Goal: Navigation & Orientation: Find specific page/section

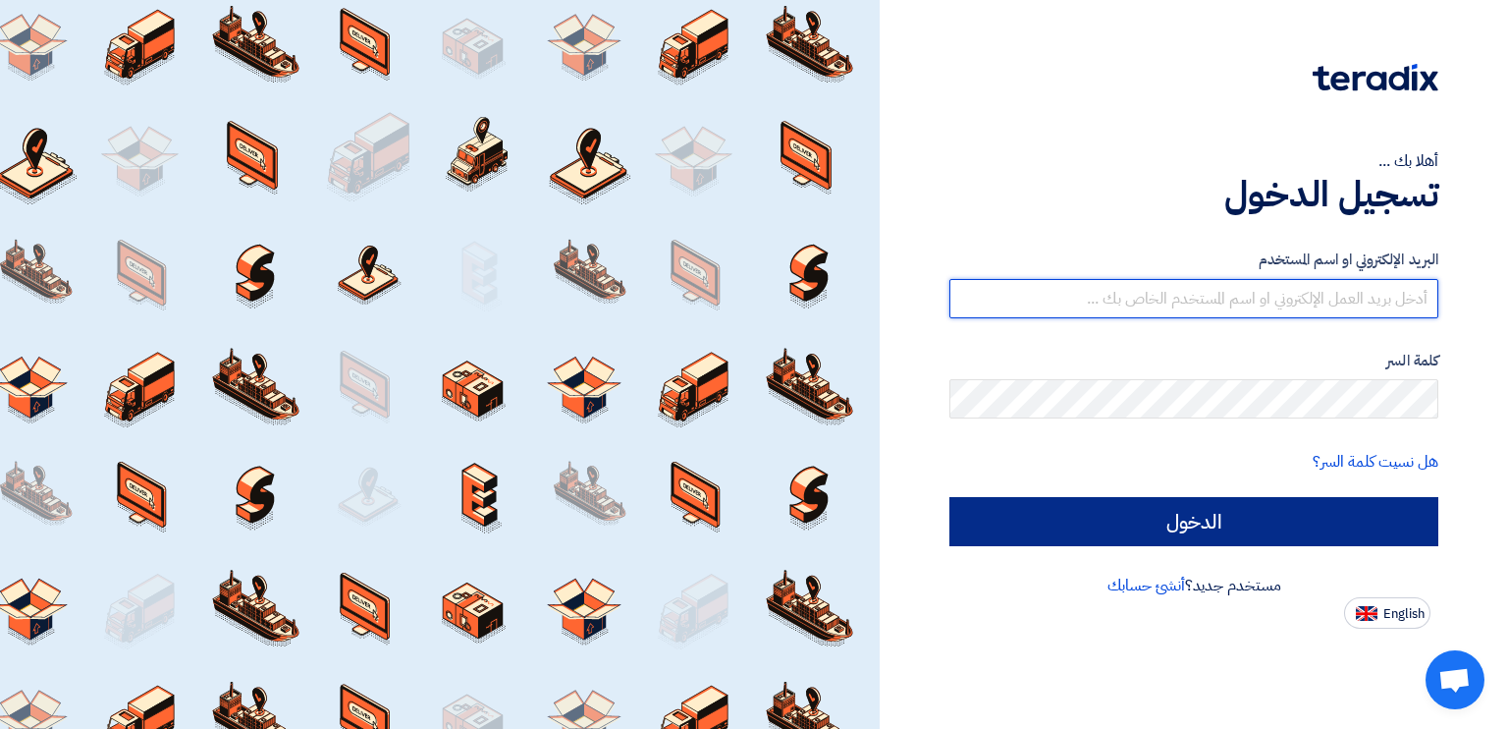
type input "[PERSON_NAME][EMAIL_ADDRESS][DOMAIN_NAME]"
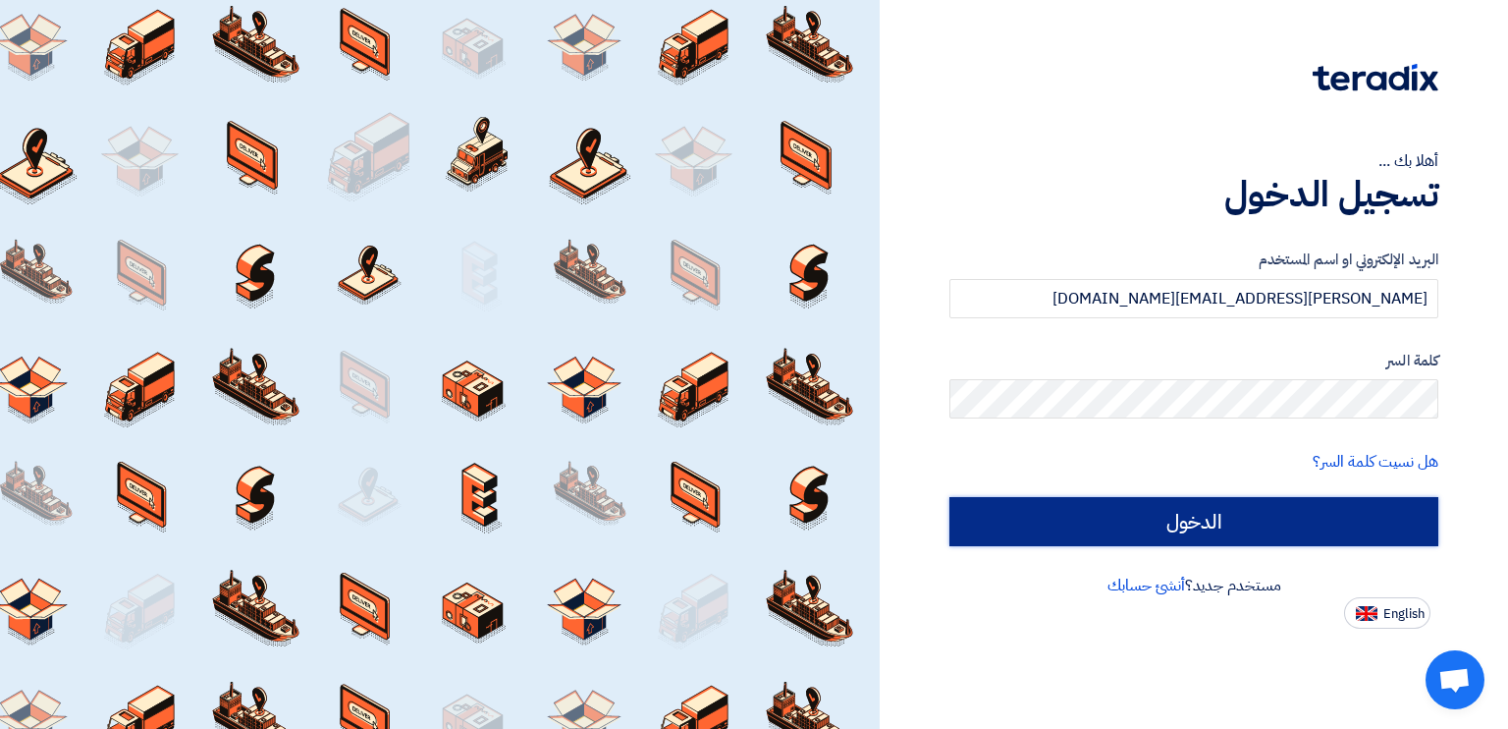
click at [1047, 520] on input "الدخول" at bounding box center [1193, 521] width 489 height 49
type input "Sign in"
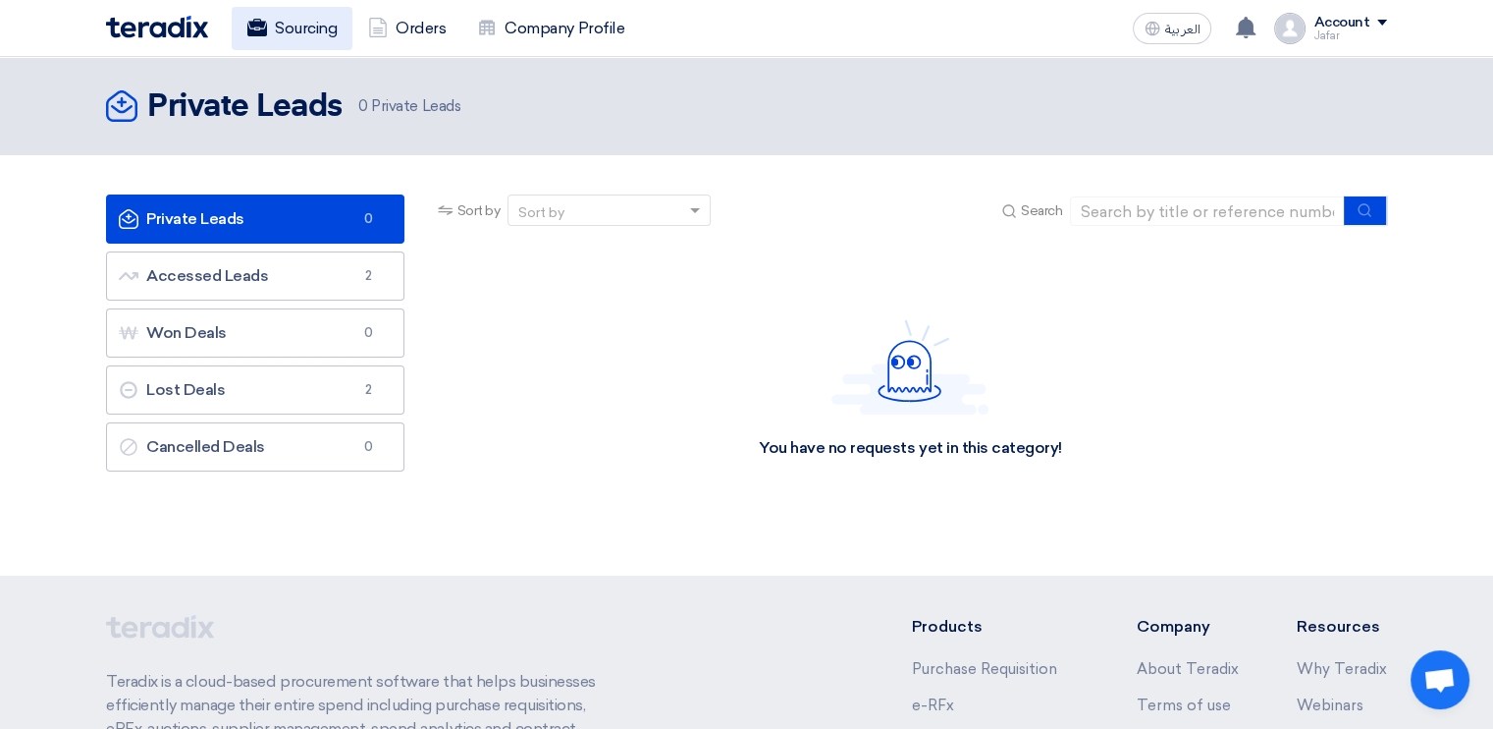
click at [302, 30] on link "Sourcing" at bounding box center [292, 28] width 121 height 43
click at [319, 32] on link "Sourcing" at bounding box center [292, 28] width 121 height 43
click at [429, 25] on link "Orders" at bounding box center [406, 28] width 109 height 43
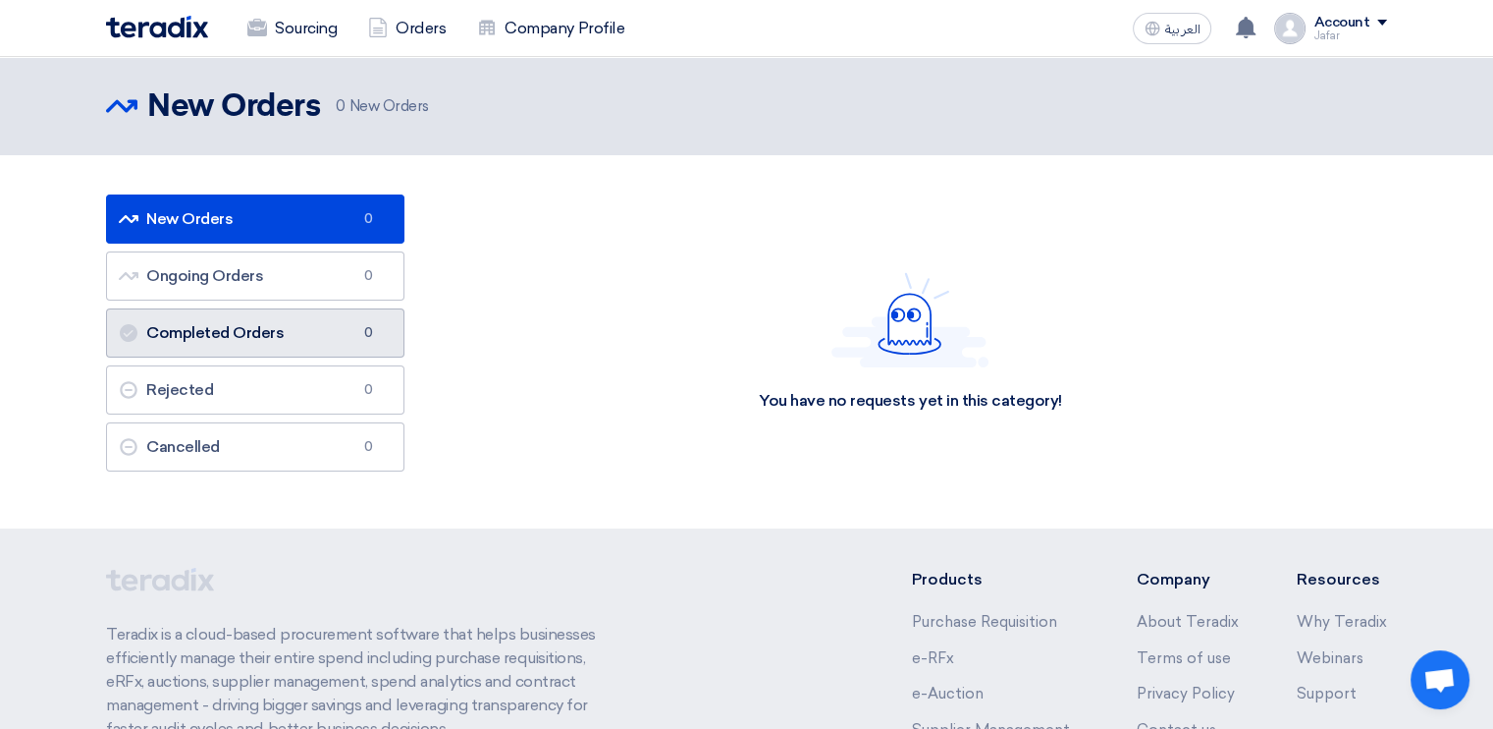
click at [231, 330] on link "Completed Orders Completed Orders 0" at bounding box center [255, 332] width 298 height 49
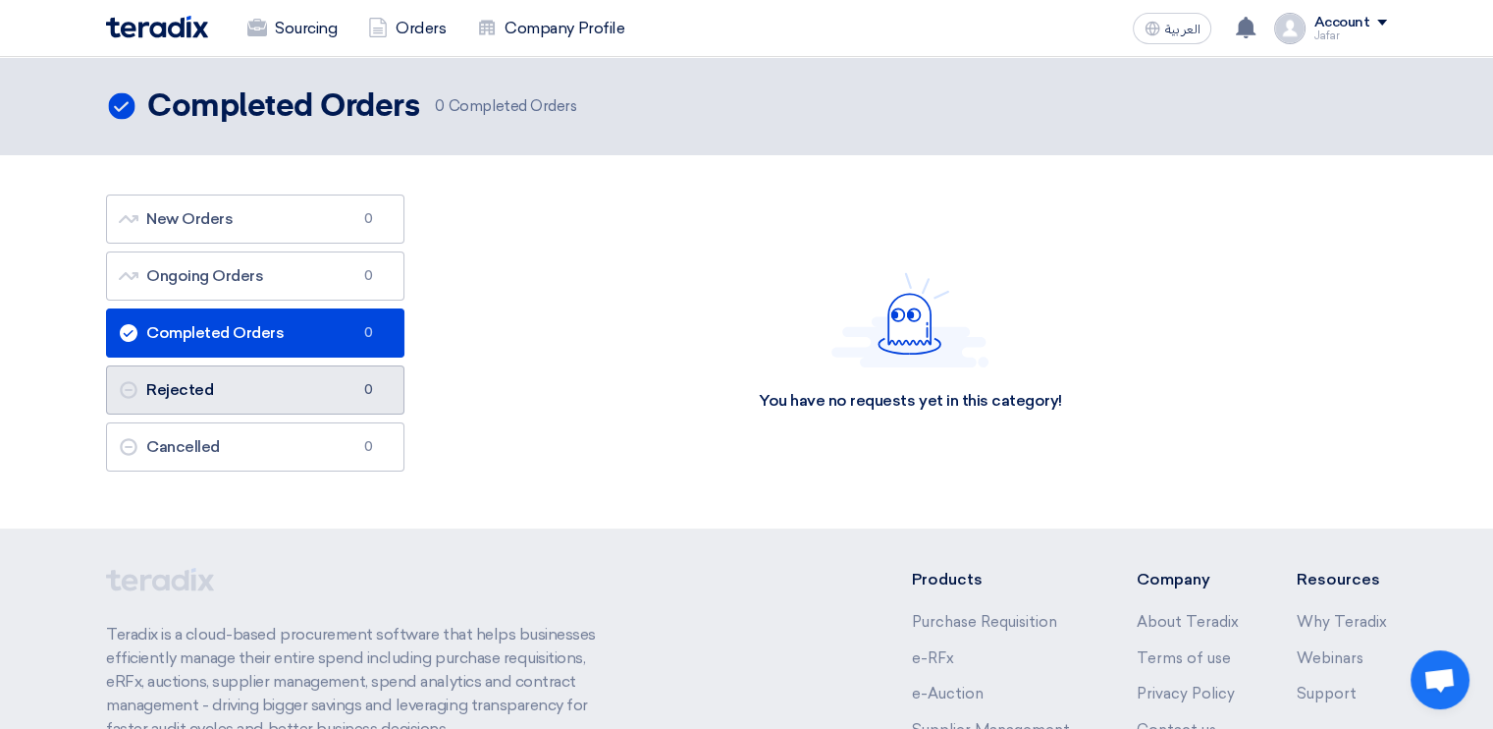
click at [217, 390] on link "Rejected Rejected 0" at bounding box center [255, 389] width 298 height 49
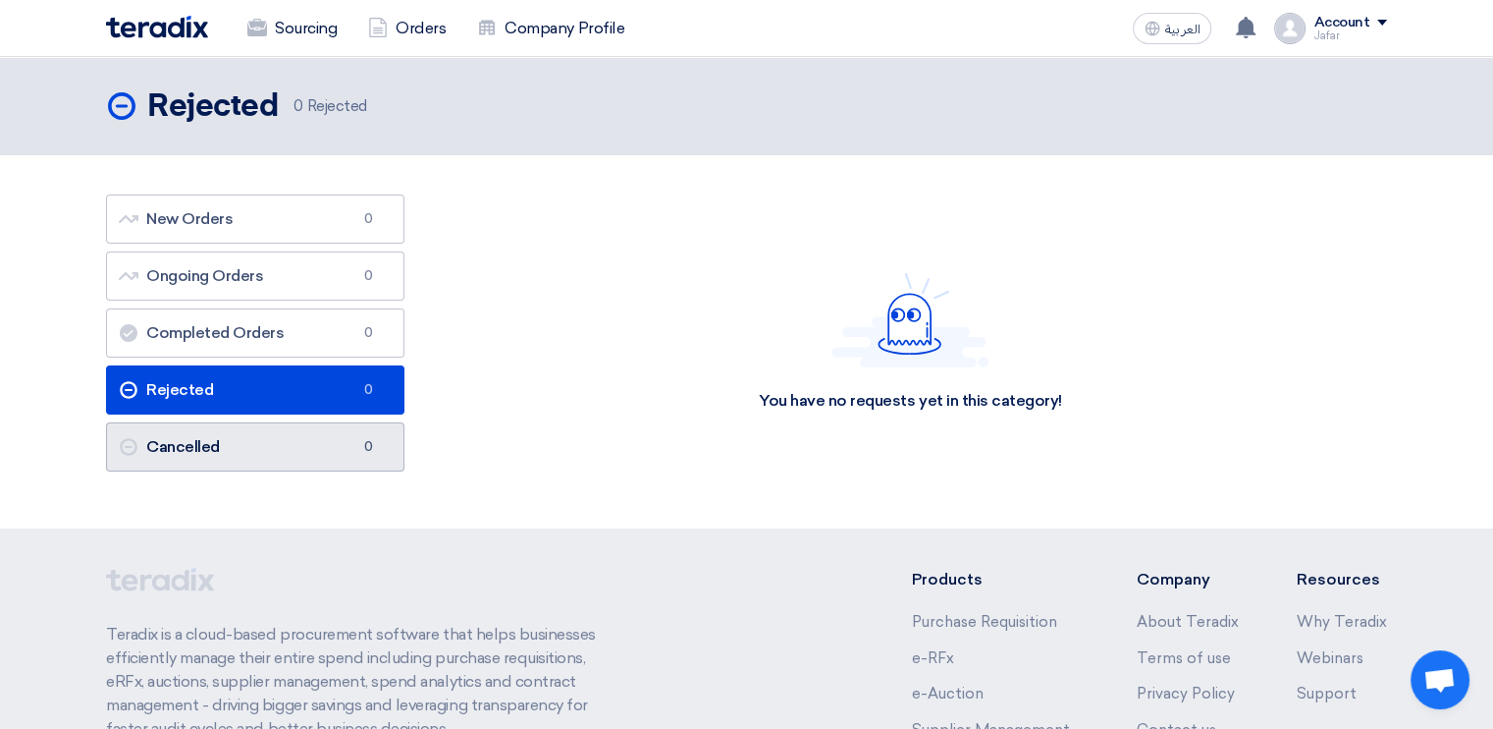
click at [207, 440] on link "Cancelled Cancelled 0" at bounding box center [255, 446] width 298 height 49
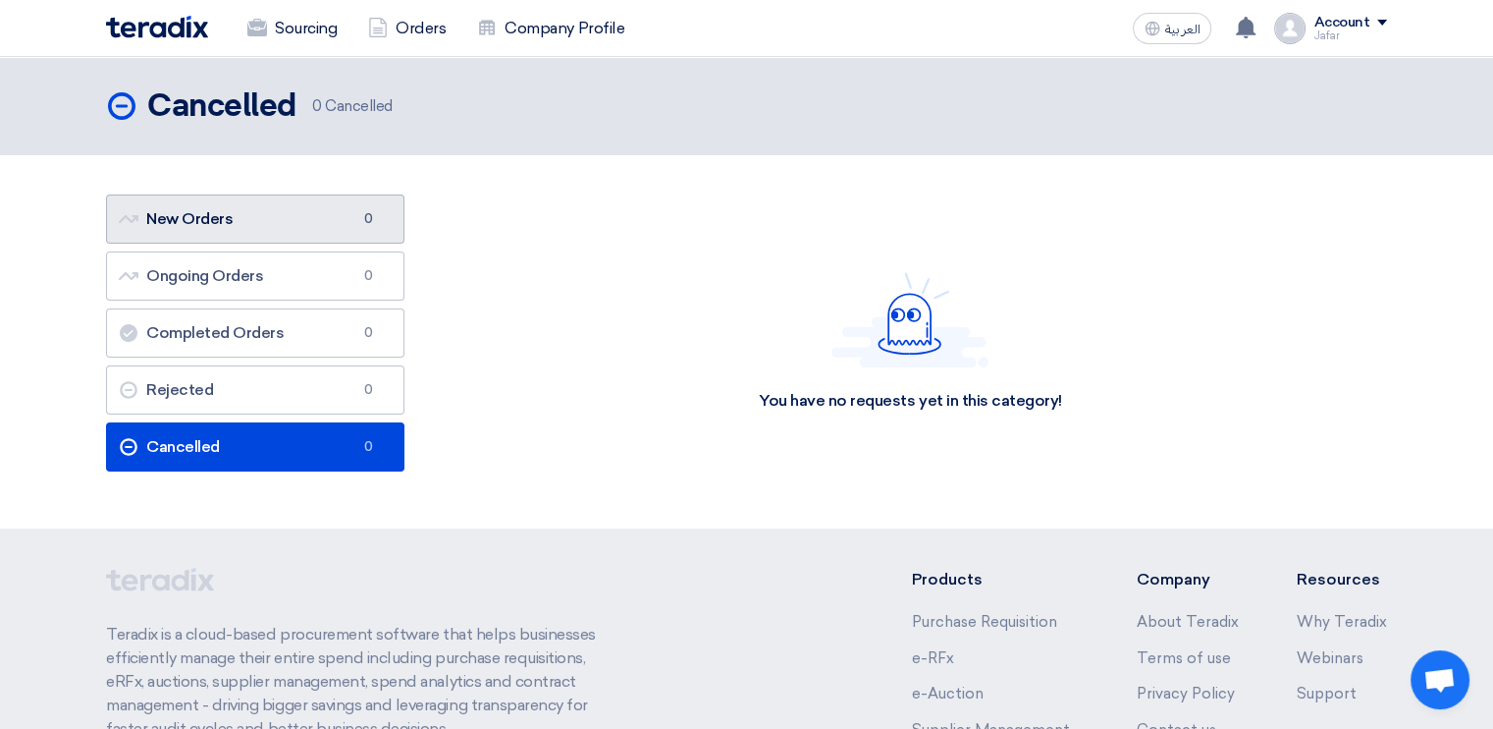
click at [213, 228] on link "New Orders New Orders 0" at bounding box center [255, 218] width 298 height 49
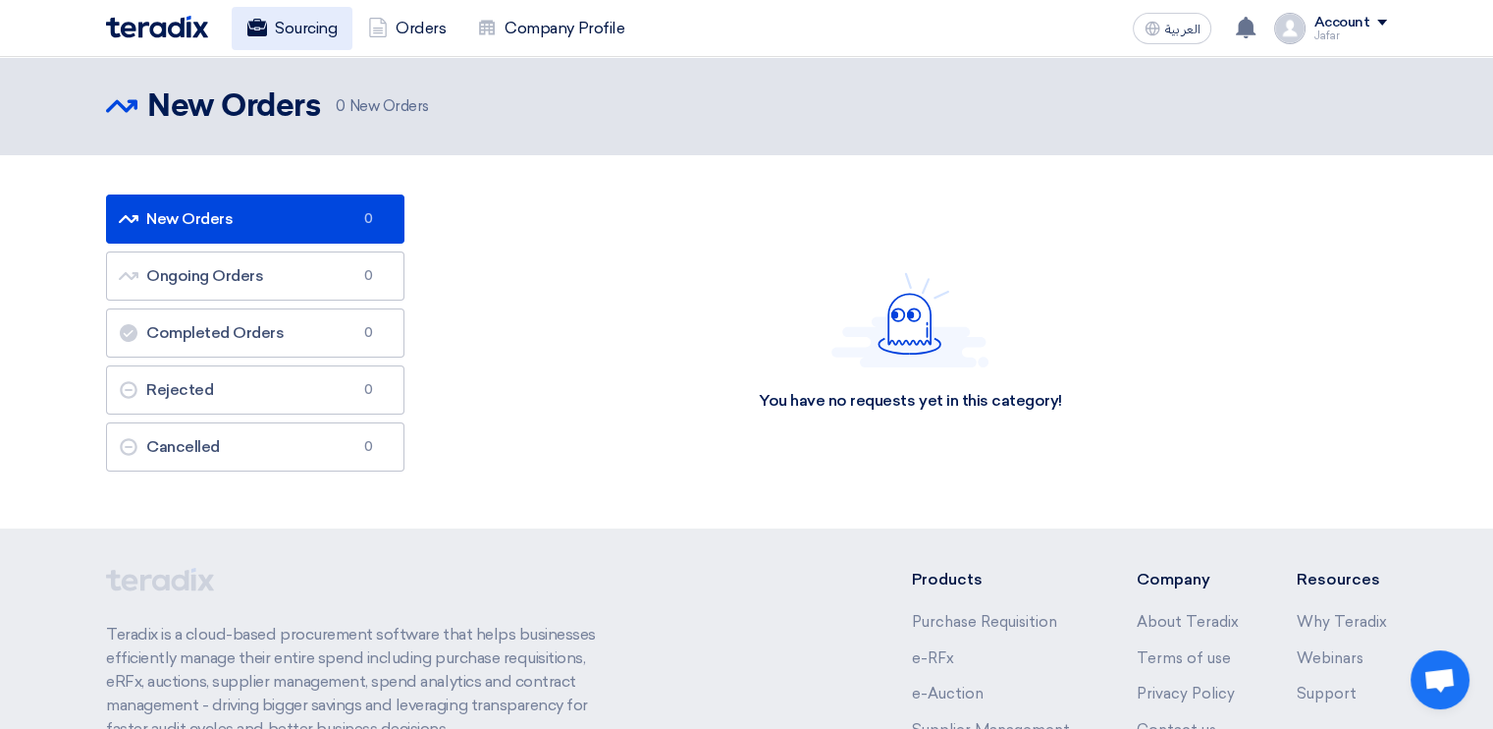
click at [326, 24] on link "Sourcing" at bounding box center [292, 28] width 121 height 43
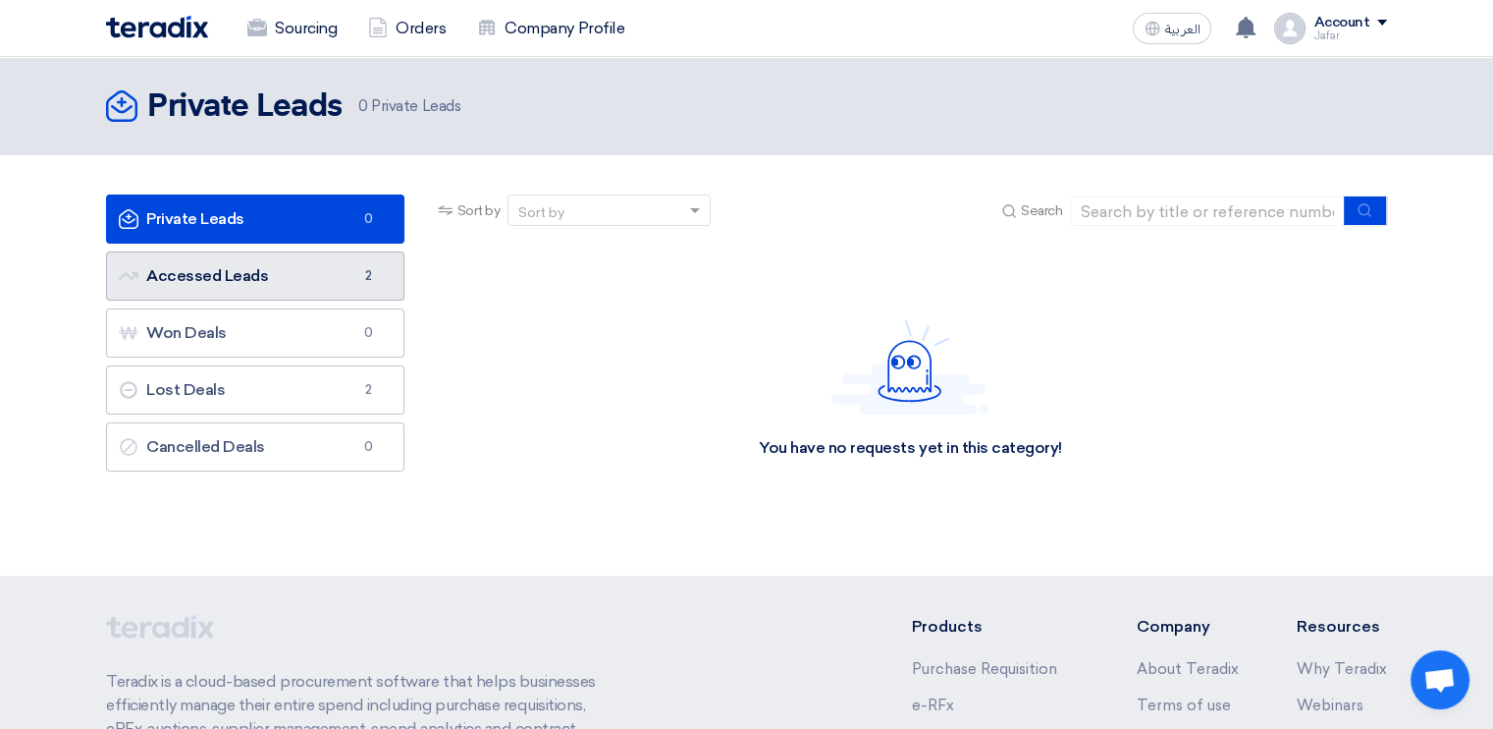
click at [310, 261] on link "Accessed Leads Accessed Leads 2" at bounding box center [255, 275] width 298 height 49
